Goal: Task Accomplishment & Management: Manage account settings

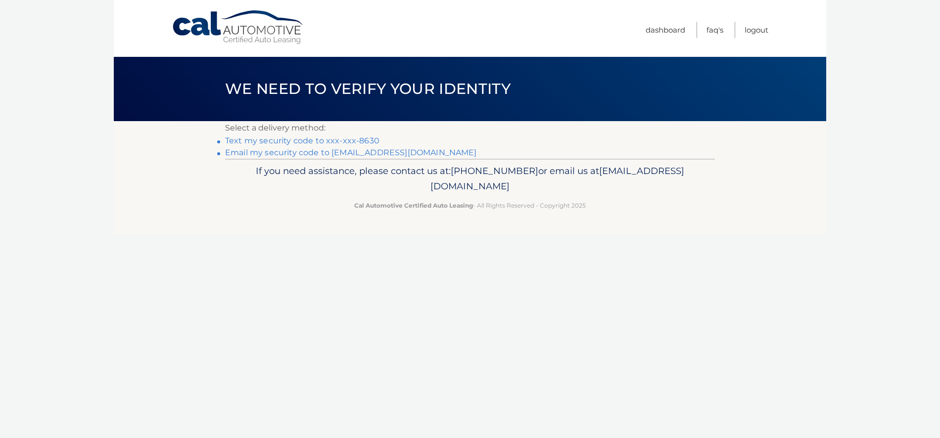
click at [246, 151] on link "Email my security code to r*****@haikfamily.com" at bounding box center [351, 152] width 252 height 9
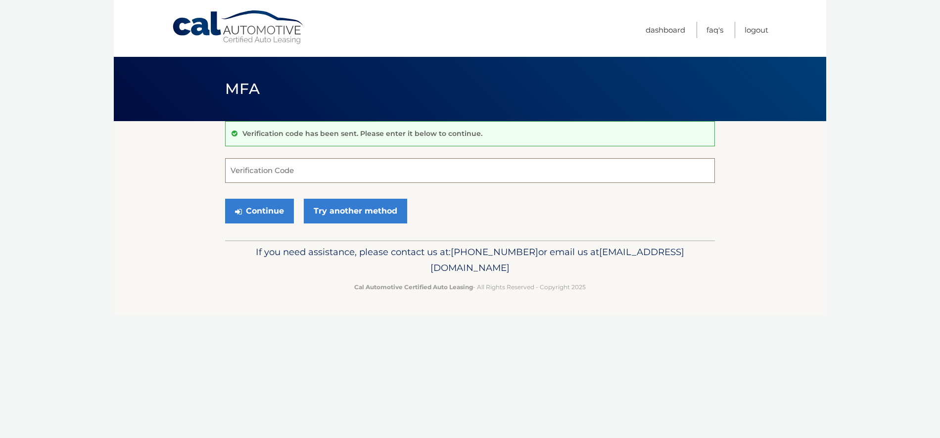
click at [247, 175] on input "Verification Code" at bounding box center [470, 170] width 490 height 25
type input "033688"
click at [261, 211] on button "Continue" at bounding box center [259, 211] width 69 height 25
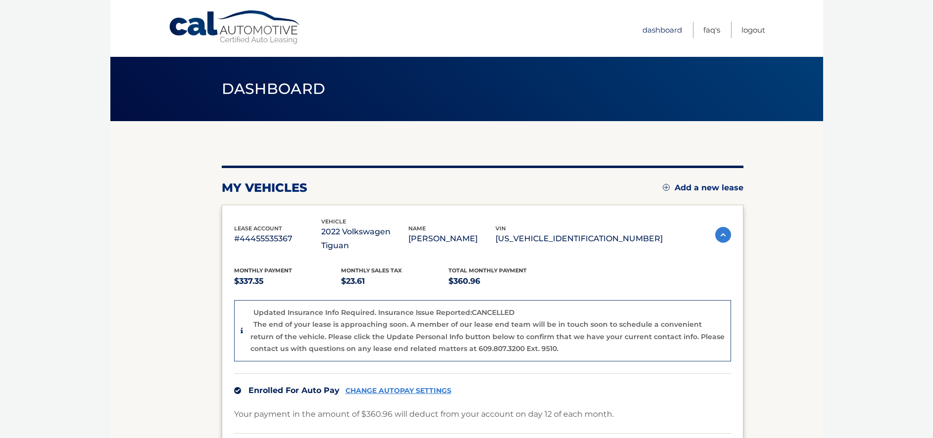
click at [656, 31] on link "Dashboard" at bounding box center [662, 30] width 40 height 16
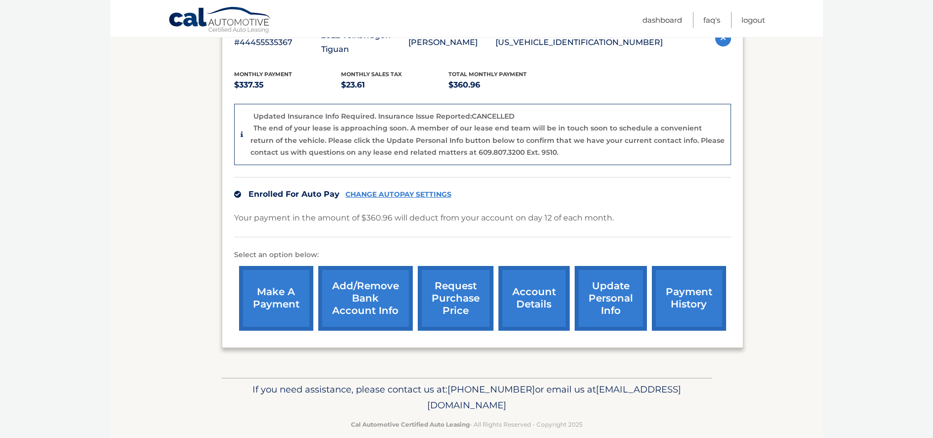
scroll to position [197, 0]
click at [551, 288] on link "account details" at bounding box center [533, 298] width 71 height 65
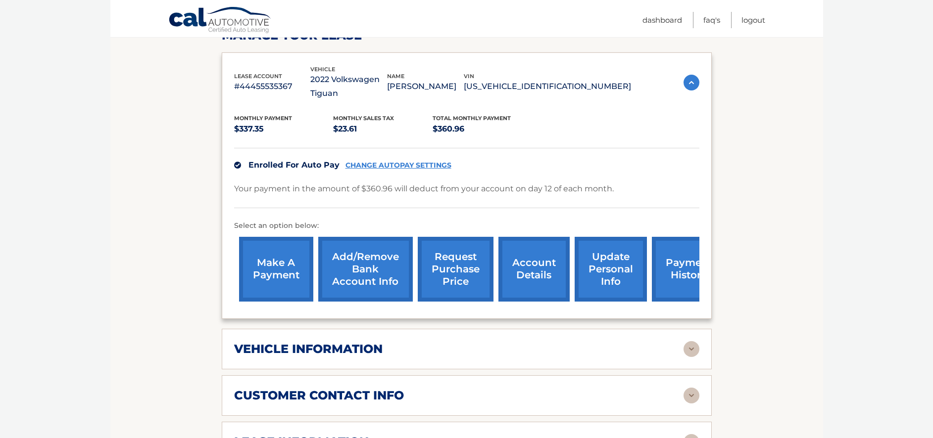
scroll to position [247, 0]
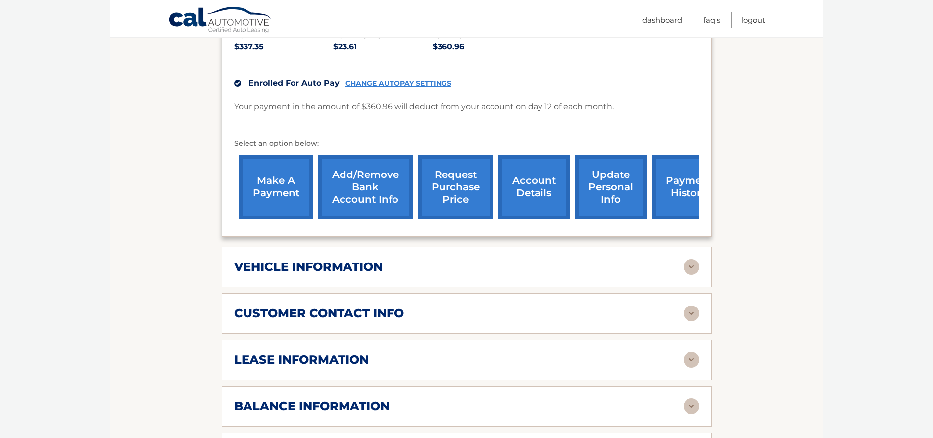
click at [689, 362] on img at bounding box center [691, 360] width 16 height 16
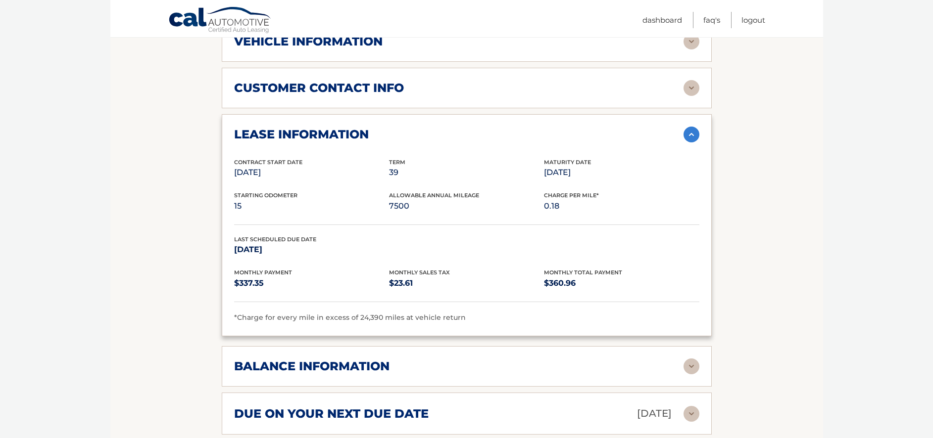
scroll to position [445, 0]
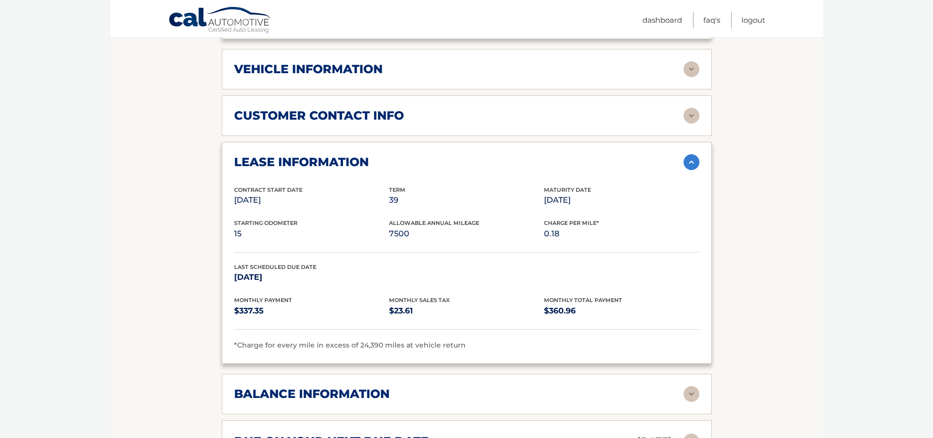
click at [690, 116] on img at bounding box center [691, 116] width 16 height 16
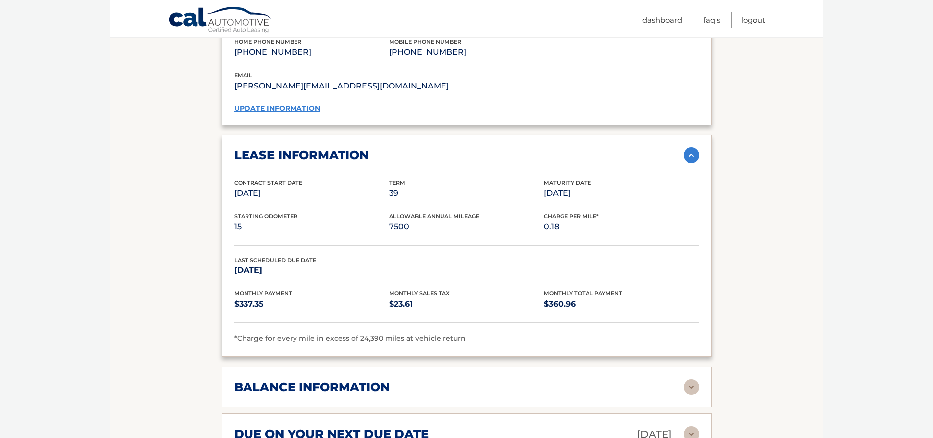
scroll to position [594, 0]
